Goal: Transaction & Acquisition: Purchase product/service

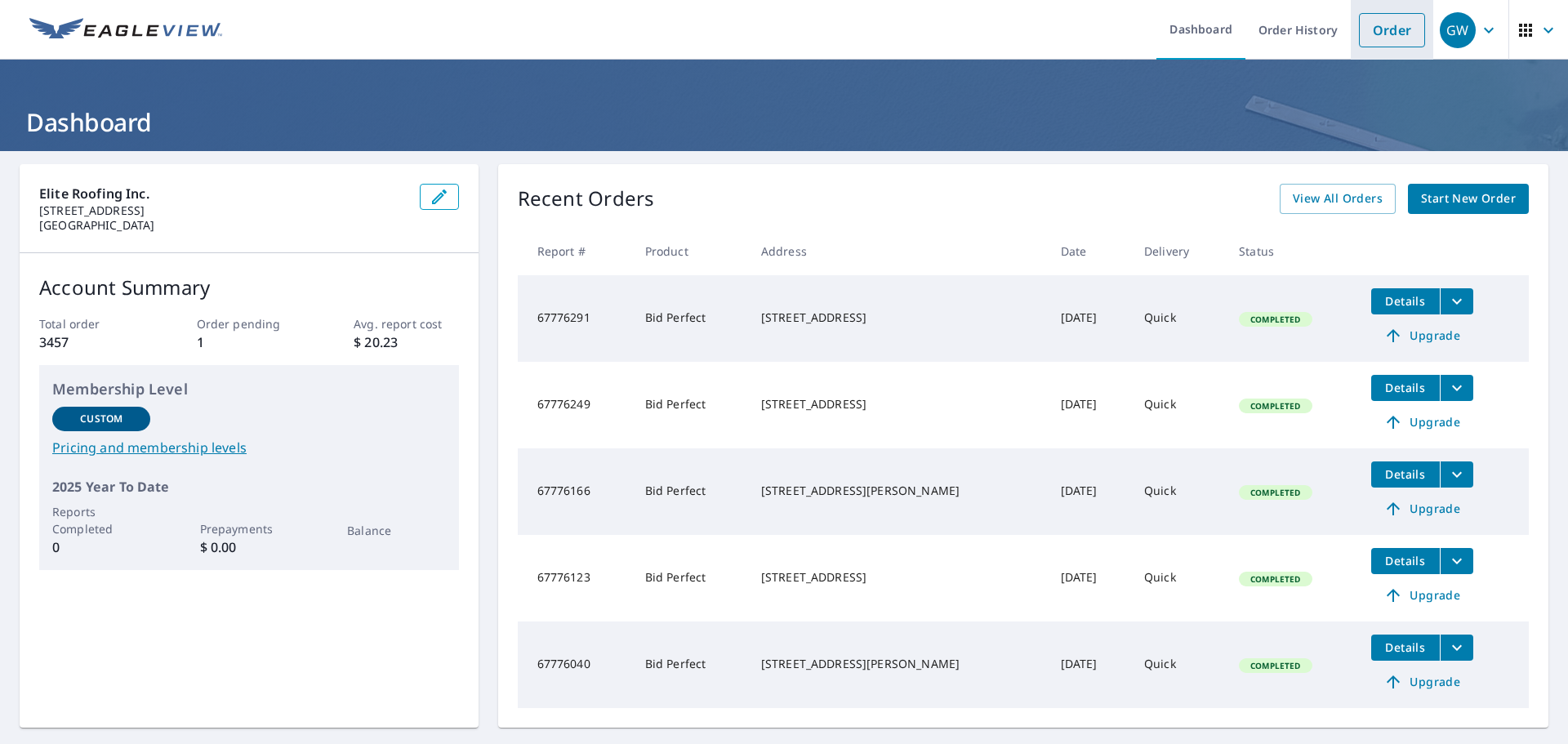
click at [1373, 40] on link "Order" at bounding box center [1392, 30] width 66 height 34
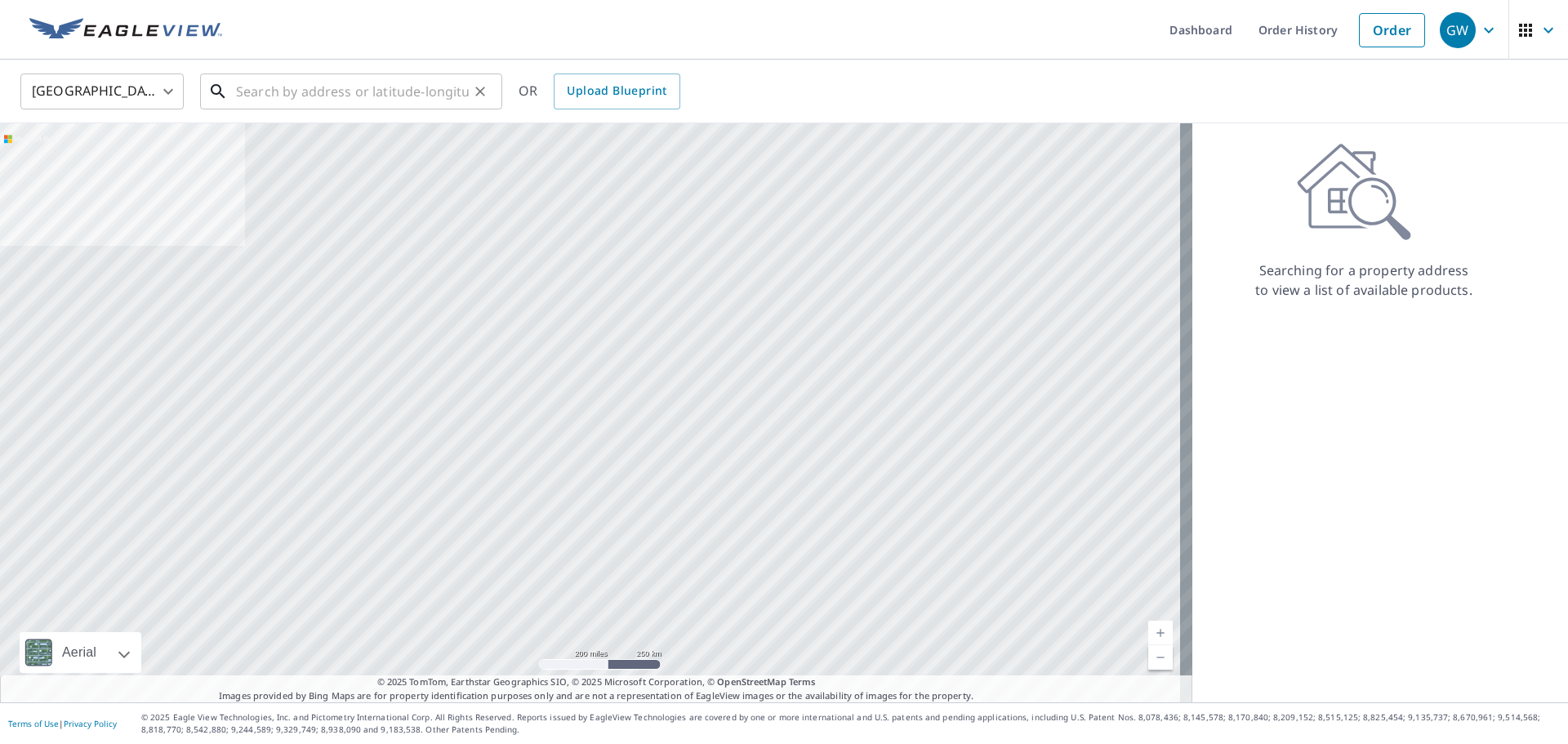
click at [276, 84] on input "text" at bounding box center [353, 92] width 233 height 46
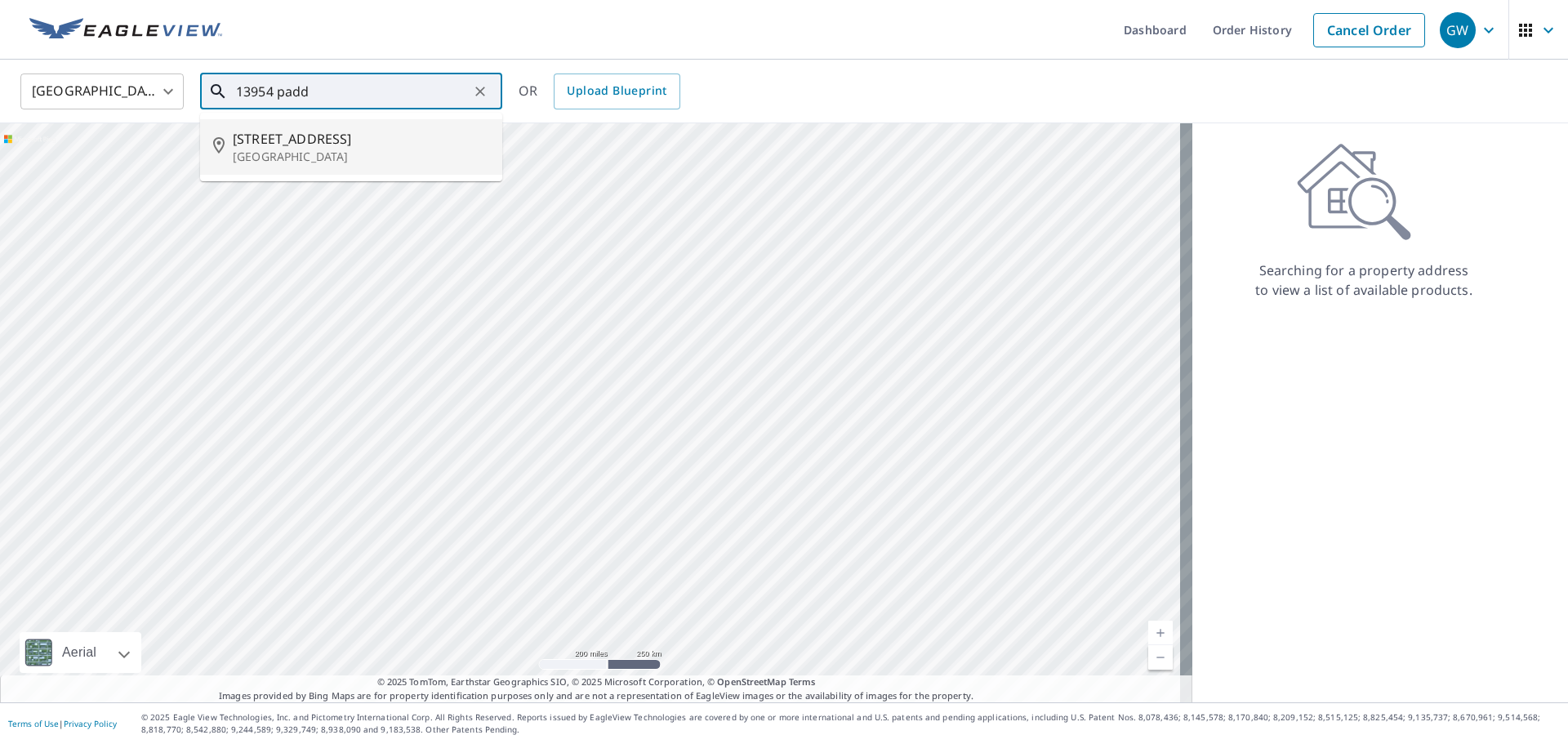
click at [309, 160] on p "[GEOGRAPHIC_DATA]" at bounding box center [361, 157] width 257 height 17
type input "[STREET_ADDRESS][PERSON_NAME]"
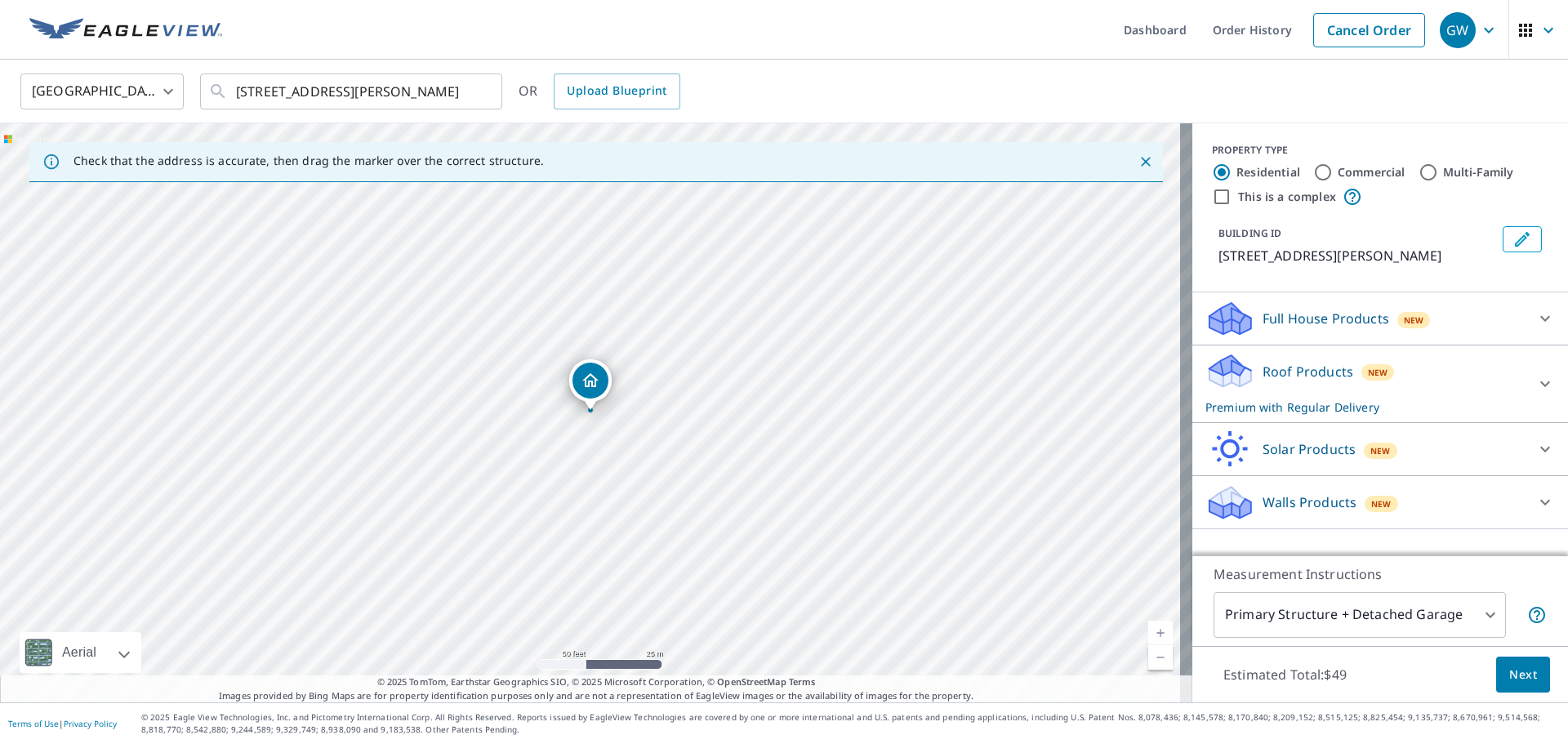
click at [1295, 371] on p "Roof Products" at bounding box center [1308, 371] width 91 height 19
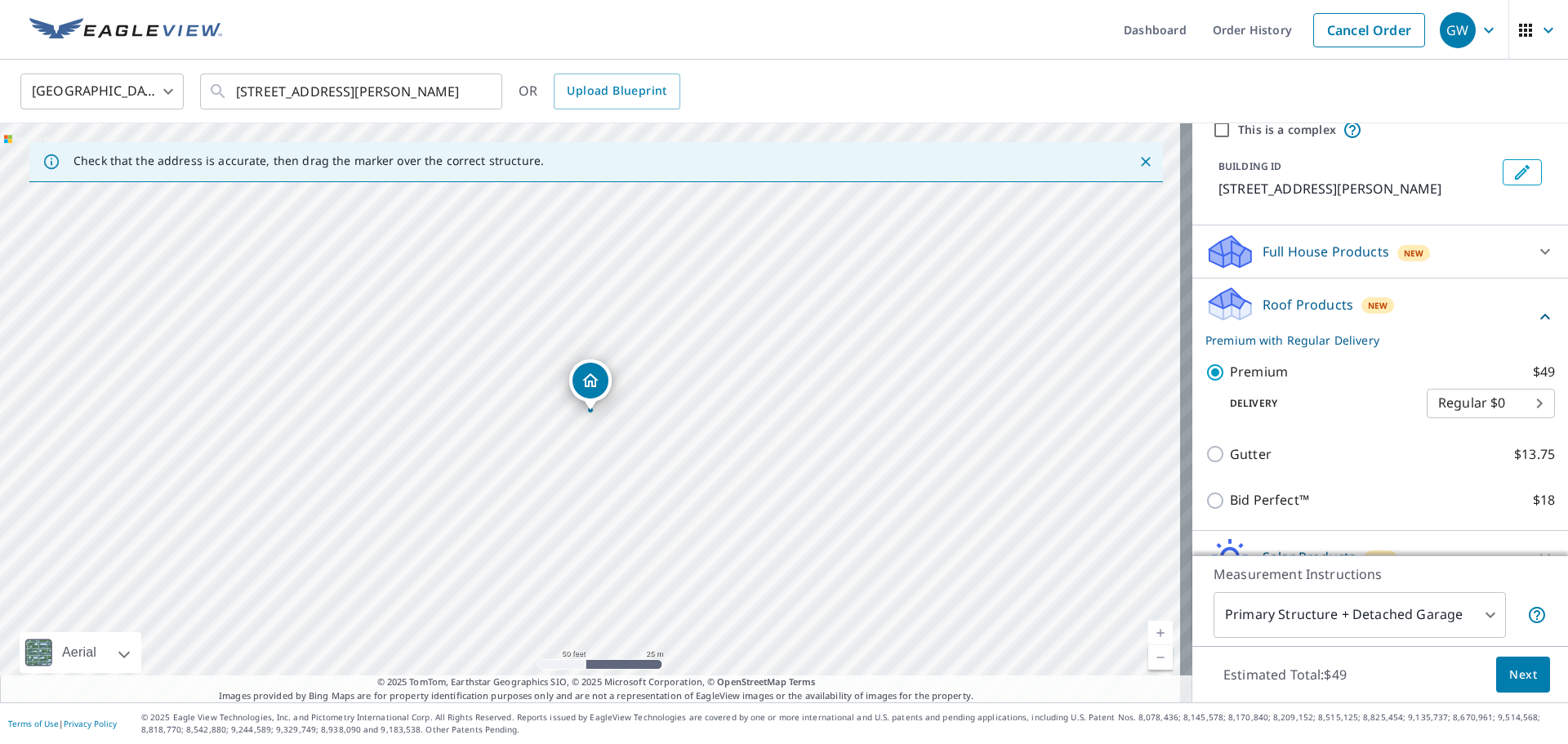
scroll to position [149, 0]
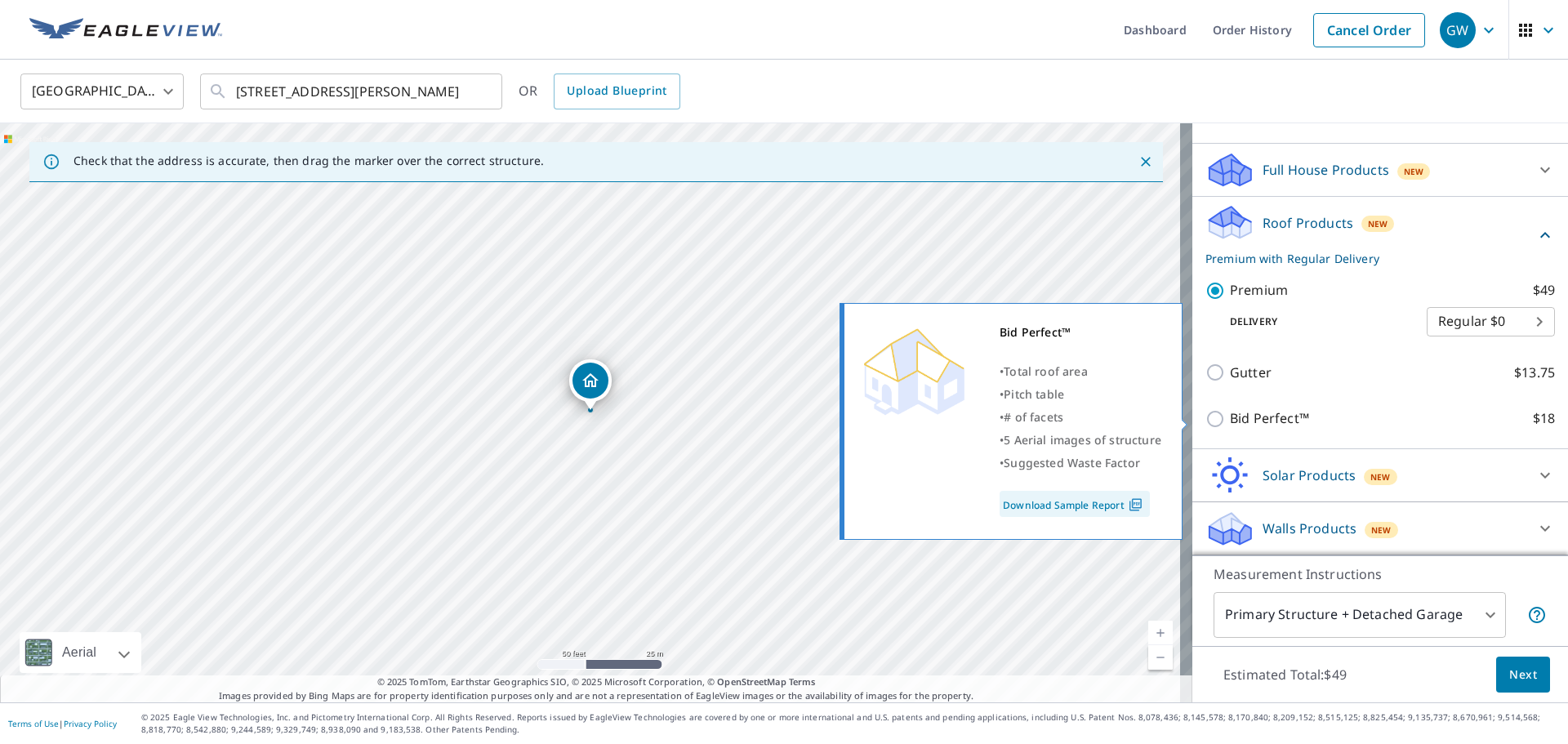
click at [1229, 415] on p "Bid Perfect™" at bounding box center [1269, 418] width 79 height 20
click at [1229, 415] on input "Bid Perfect™ $18" at bounding box center [1218, 419] width 25 height 19
checkbox input "true"
checkbox input "false"
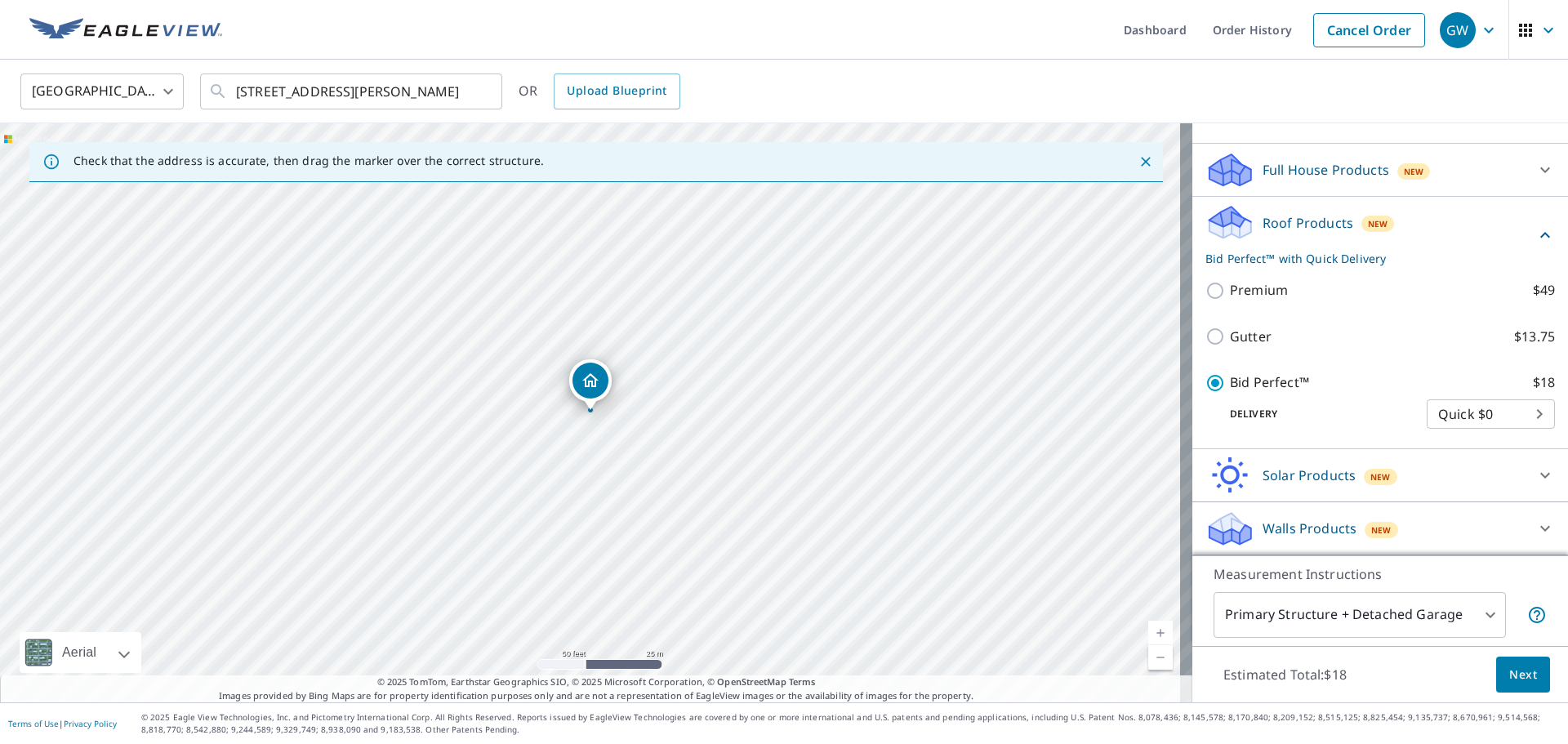
click at [1509, 666] on span "Next" at bounding box center [1522, 674] width 27 height 20
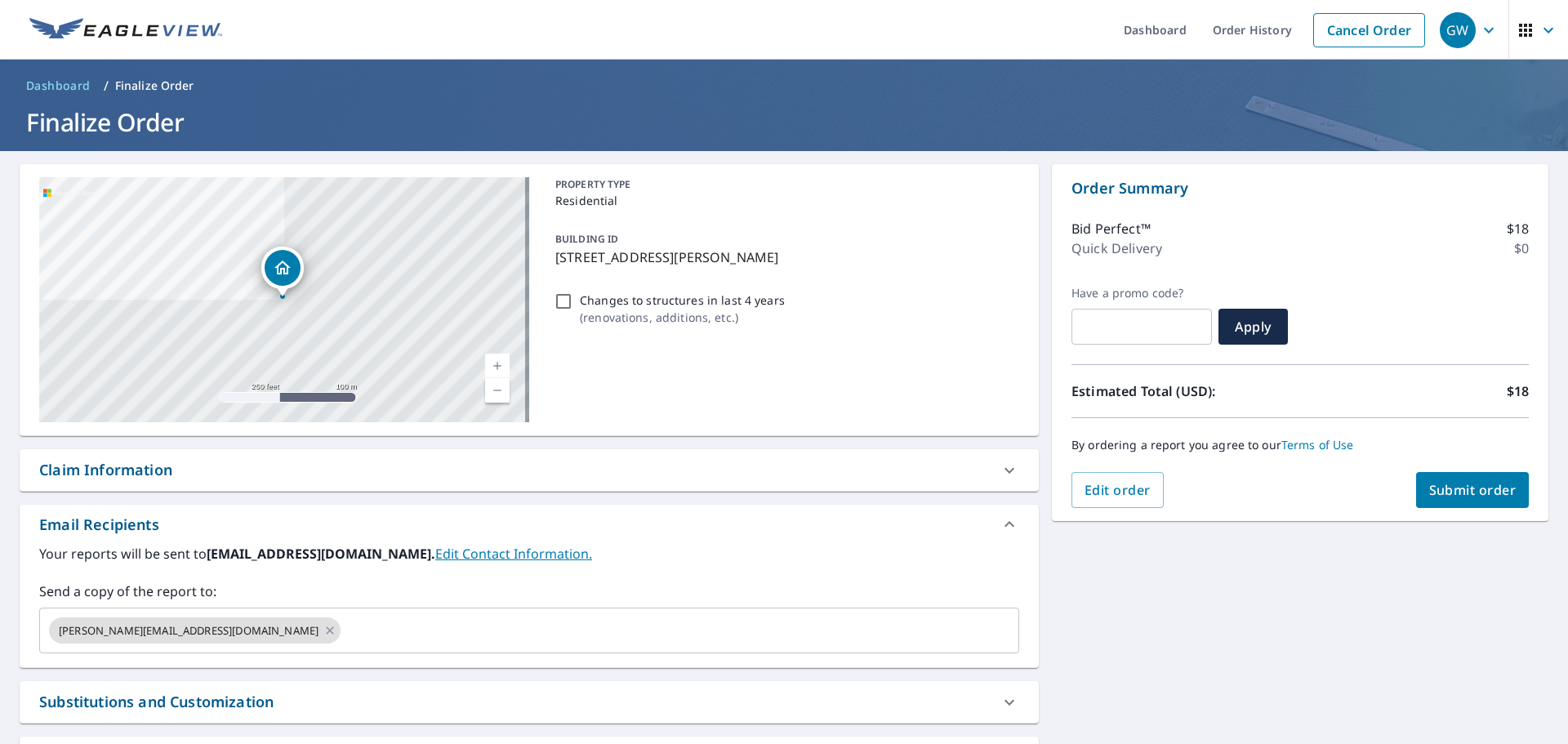
click at [1442, 481] on span "Submit order" at bounding box center [1472, 489] width 87 height 18
checkbox input "true"
